Goal: Entertainment & Leisure: Consume media (video, audio)

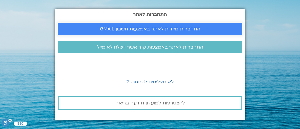
click at [139, 30] on span "התחברות מיידית לאתר באמצעות חשבון GMAIL" at bounding box center [150, 28] width 100 height 5
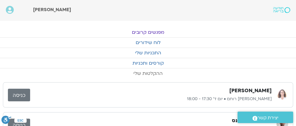
click at [147, 72] on link "ההקלטות שלי" at bounding box center [148, 73] width 296 height 10
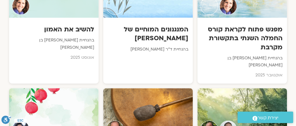
scroll to position [445, 0]
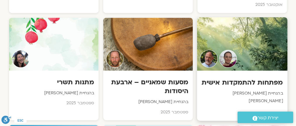
click at [250, 54] on div at bounding box center [242, 43] width 90 height 53
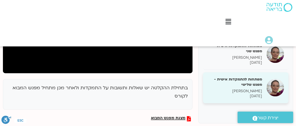
scroll to position [164, 0]
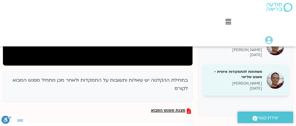
click at [254, 74] on h5 "מפתחות להתמקדות אישית -מפגש שלישי" at bounding box center [234, 74] width 55 height 11
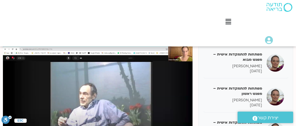
scroll to position [150, 0]
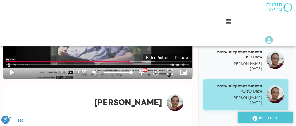
click at [185, 72] on icon "picture_in_picture_alt" at bounding box center [183, 71] width 7 height 7
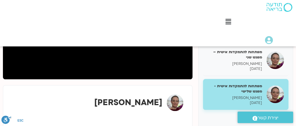
drag, startPoint x: 80, startPoint y: 60, endPoint x: 80, endPoint y: 63, distance: 3.1
click at [80, 60] on div at bounding box center [98, 25] width 190 height 107
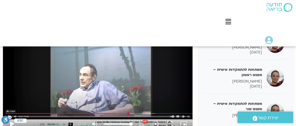
scroll to position [127, 0]
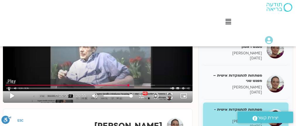
click at [13, 95] on button "play_arrow" at bounding box center [12, 95] width 14 height 14
drag, startPoint x: 9, startPoint y: 87, endPoint x: 5, endPoint y: 87, distance: 4.1
click at [6, 87] on input "Seek" at bounding box center [97, 88] width 182 height 4
type input "4.281558"
click at [186, 95] on icon "picture_in_picture_alt" at bounding box center [183, 95] width 7 height 7
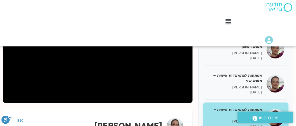
click at [114, 63] on div at bounding box center [98, 49] width 190 height 107
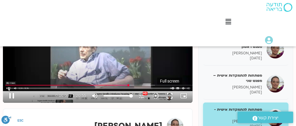
click at [172, 95] on button "fullscreen" at bounding box center [170, 95] width 14 height 14
click at [171, 95] on button "fullscreen" at bounding box center [170, 95] width 14 height 14
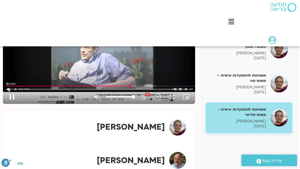
type input "58.391597"
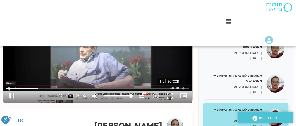
click at [171, 95] on button "fullscreen" at bounding box center [170, 95] width 14 height 14
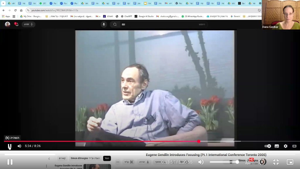
click at [143, 141] on div "Skip Ad 40:18 pause 0:13:57 / 1:20:55 volume_up Mute tune Resolution Auto 1080p…" at bounding box center [150, 84] width 300 height 169
click at [143, 141] on div "Skip Ad 40:18 play_arrow 0:13:58 / 1:20:55 volume_up Mute tune Resolution Auto …" at bounding box center [150, 84] width 300 height 169
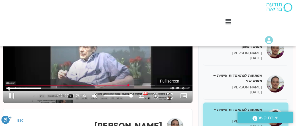
click at [170, 94] on button "fullscreen" at bounding box center [170, 95] width 14 height 14
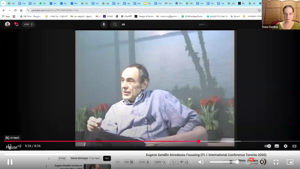
click at [10, 161] on button "pause" at bounding box center [10, 162] width 14 height 14
type input "1157.671223"
click at [3, 155] on button "play_arrow" at bounding box center [10, 162] width 14 height 14
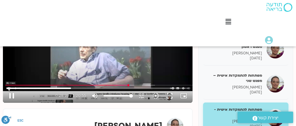
click at [130, 78] on div "Skip Ad 17:59 pause 0:28:29 / 1:20:55 volume_up Mute tune Resolution Auto 480p …" at bounding box center [98, 49] width 190 height 107
drag, startPoint x: 130, startPoint y: 78, endPoint x: 14, endPoint y: 95, distance: 116.9
click at [14, 95] on div "Skip Ad 29:13 play_arrow 0:28:29 / 1:20:55 volume_up Mute tune Resolution Auto …" at bounding box center [98, 49] width 190 height 107
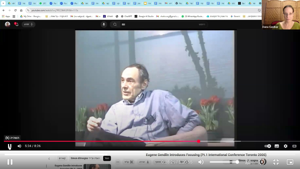
click at [14, 123] on div "Skip Ad 29:13 pause 0:28:29 / 1:20:55 volume_up Mute tune Resolution Auto 480p …" at bounding box center [150, 84] width 300 height 169
click at [9, 160] on button "play_arrow" at bounding box center [10, 162] width 14 height 14
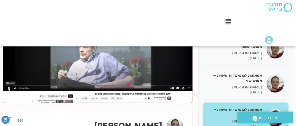
click at [178, 39] on div "Main Menu לוח שידורים לוח שידורים יומי תכניה שבועית ההקלטות שלי קורסים ופעילות …" at bounding box center [219, 23] width 154 height 46
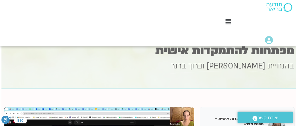
scroll to position [0, -1]
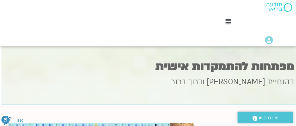
click at [176, 87] on div "בהנחיית דנה גניהר וברוך ברנר" at bounding box center [150, 89] width 290 height 27
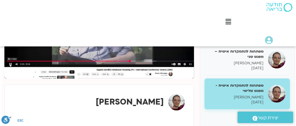
scroll to position [148, -1]
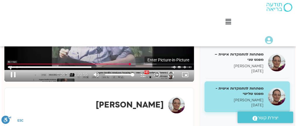
click at [188, 77] on button "picture_in_picture_alt Picture-in-Picture Off" at bounding box center [185, 74] width 14 height 14
type input "2213.857664"
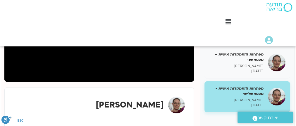
drag, startPoint x: 114, startPoint y: 80, endPoint x: 123, endPoint y: 61, distance: 21.1
click at [123, 61] on div at bounding box center [99, 28] width 190 height 107
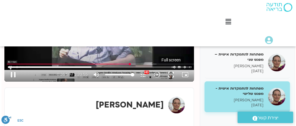
click at [169, 73] on button "fullscreen" at bounding box center [171, 74] width 14 height 14
click at [14, 72] on button "pause" at bounding box center [13, 74] width 14 height 14
type input "3617.952344"
